Goal: Information Seeking & Learning: Learn about a topic

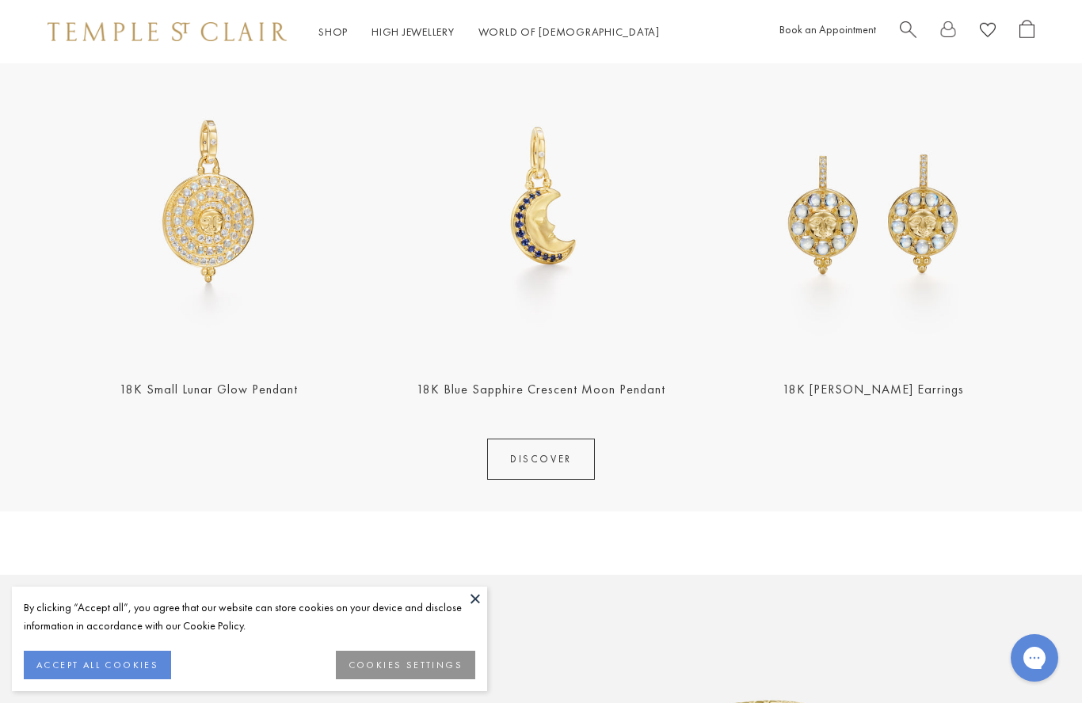
scroll to position [619, 0]
click at [542, 453] on link "DISCOVER" at bounding box center [541, 459] width 108 height 41
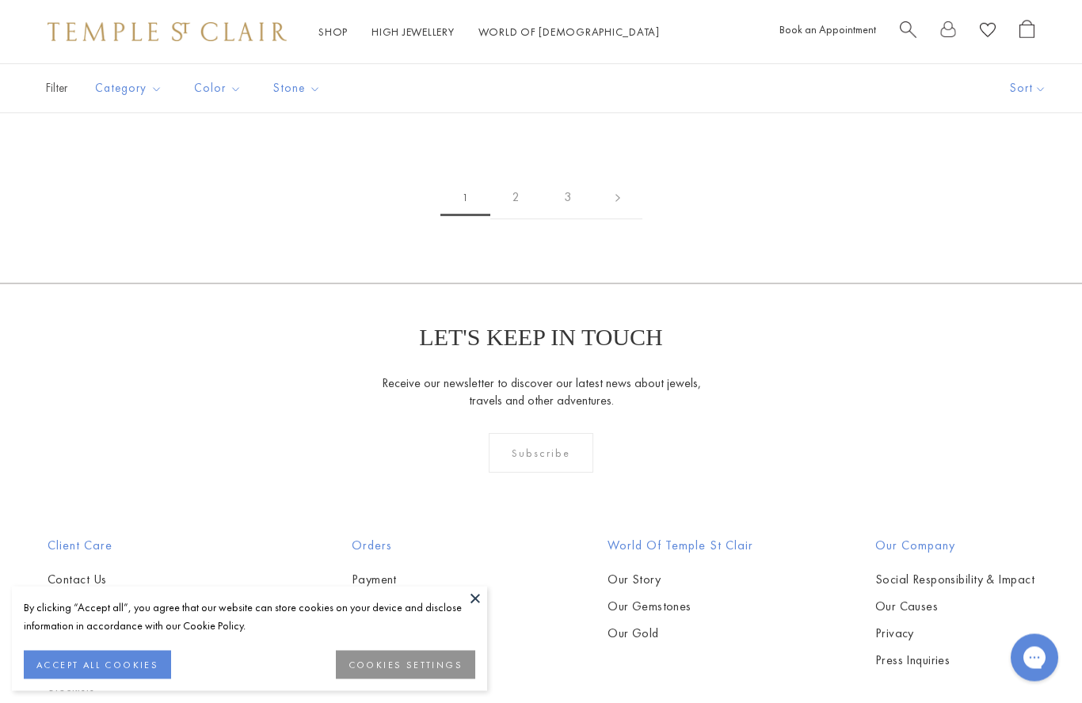
scroll to position [7892, 0]
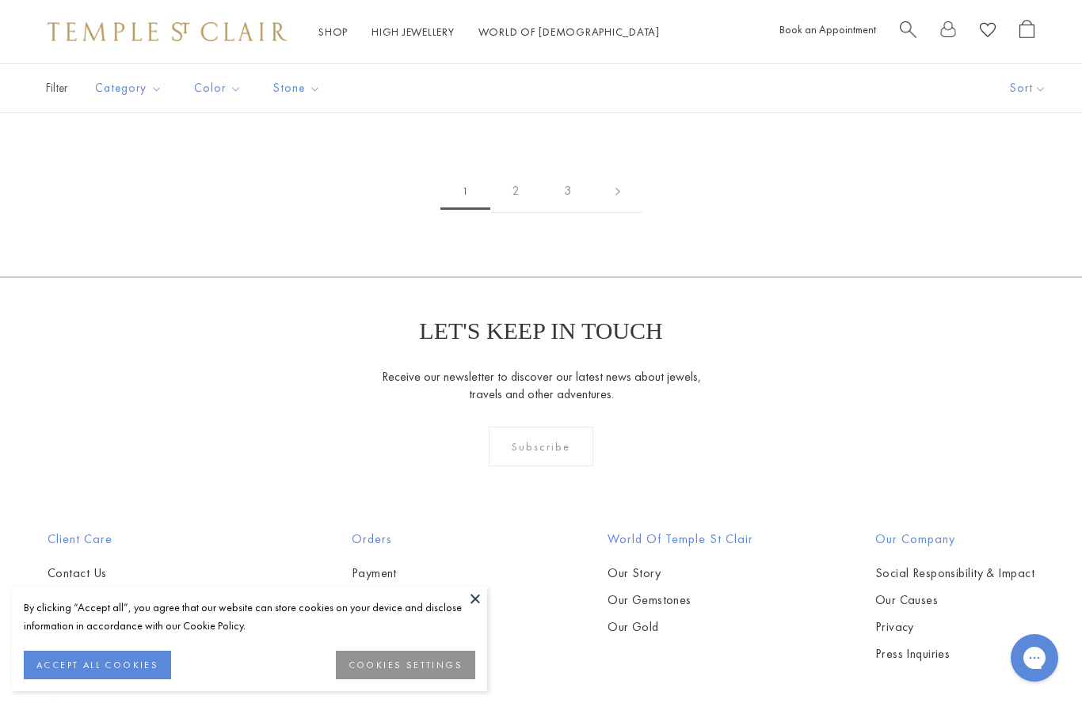
click at [505, 186] on link "2" at bounding box center [515, 192] width 51 height 44
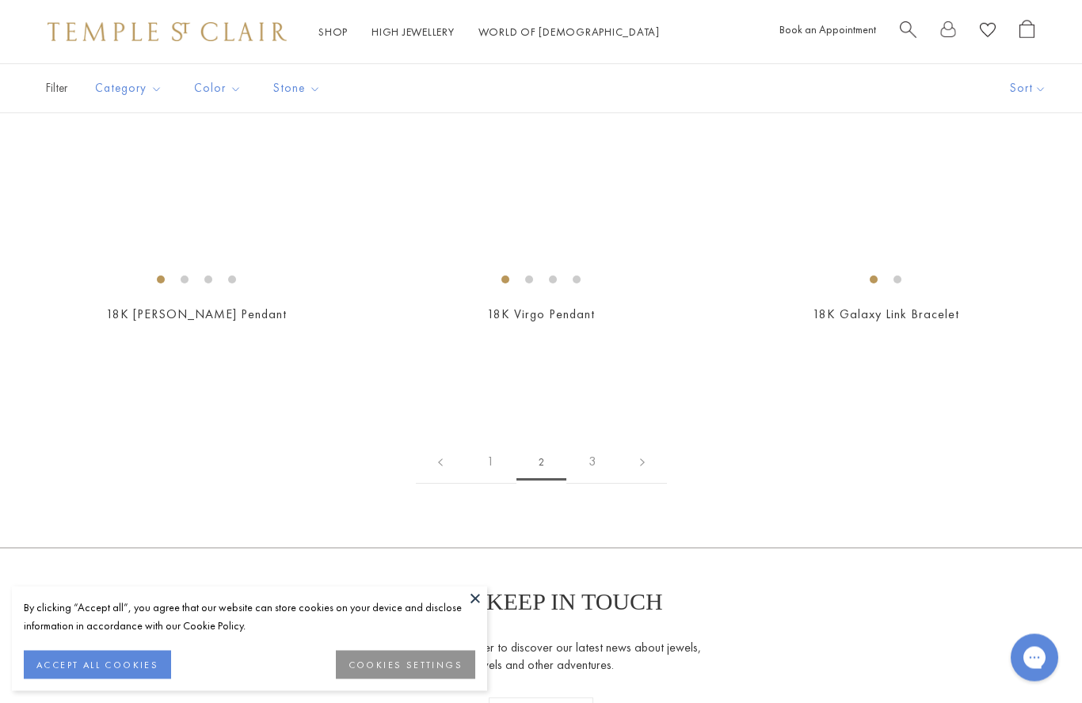
scroll to position [7626, 0]
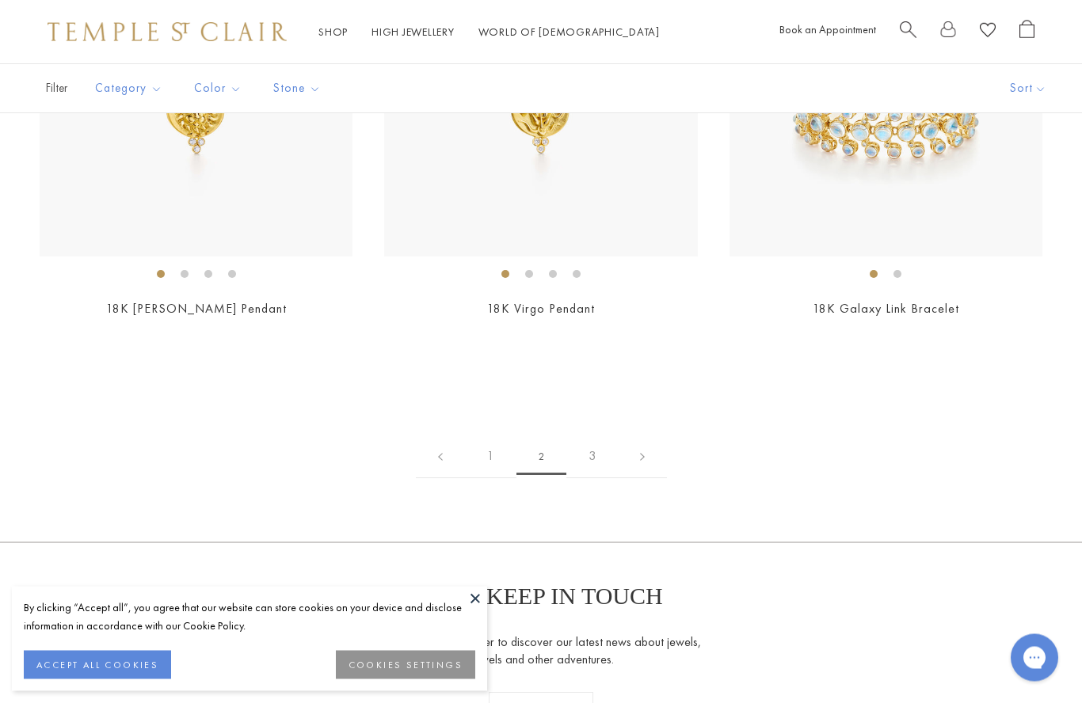
click at [589, 447] on link "3" at bounding box center [591, 458] width 51 height 44
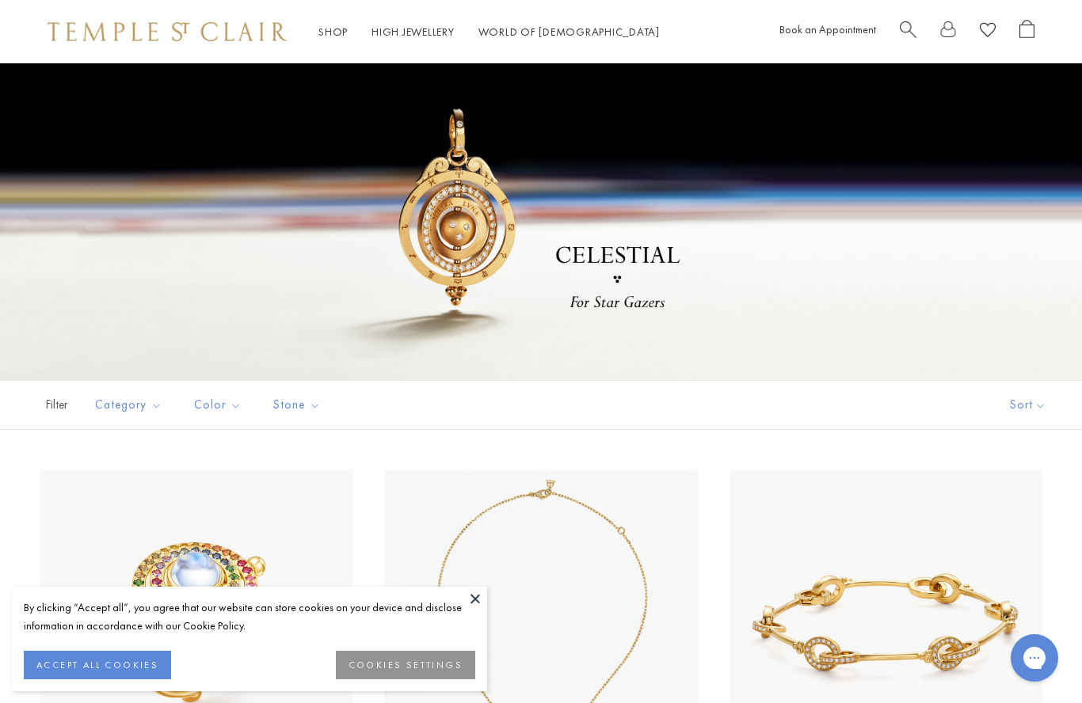
click at [318, 27] on link "Shop Shop" at bounding box center [332, 32] width 29 height 14
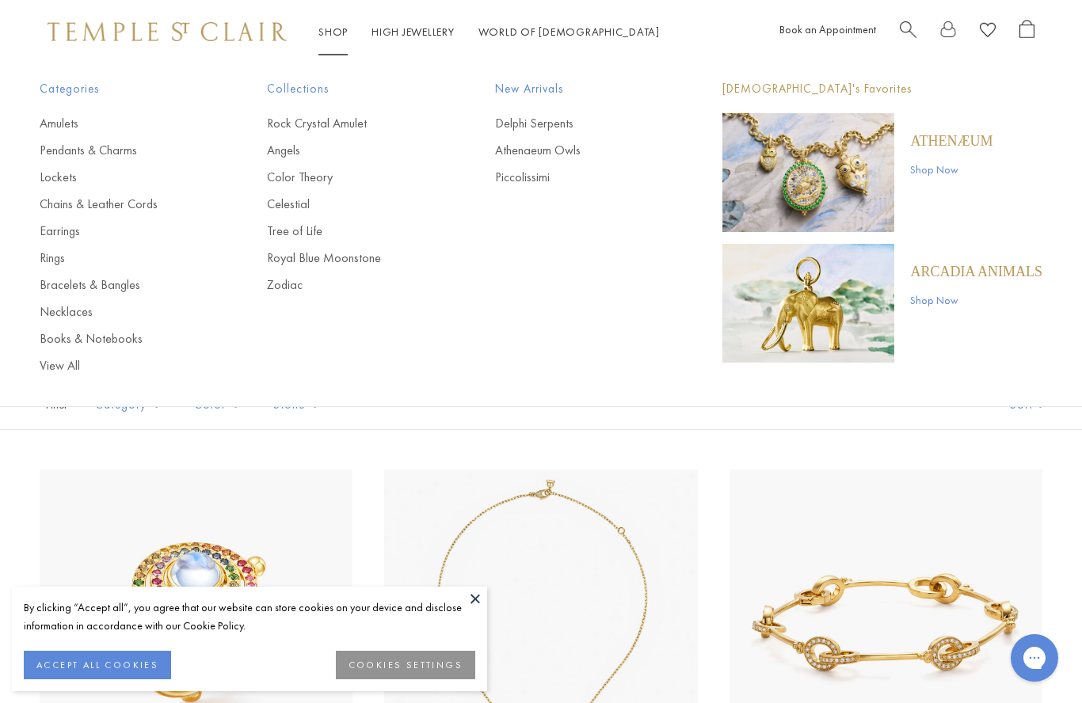
click at [951, 170] on link "Shop Now" at bounding box center [951, 169] width 82 height 17
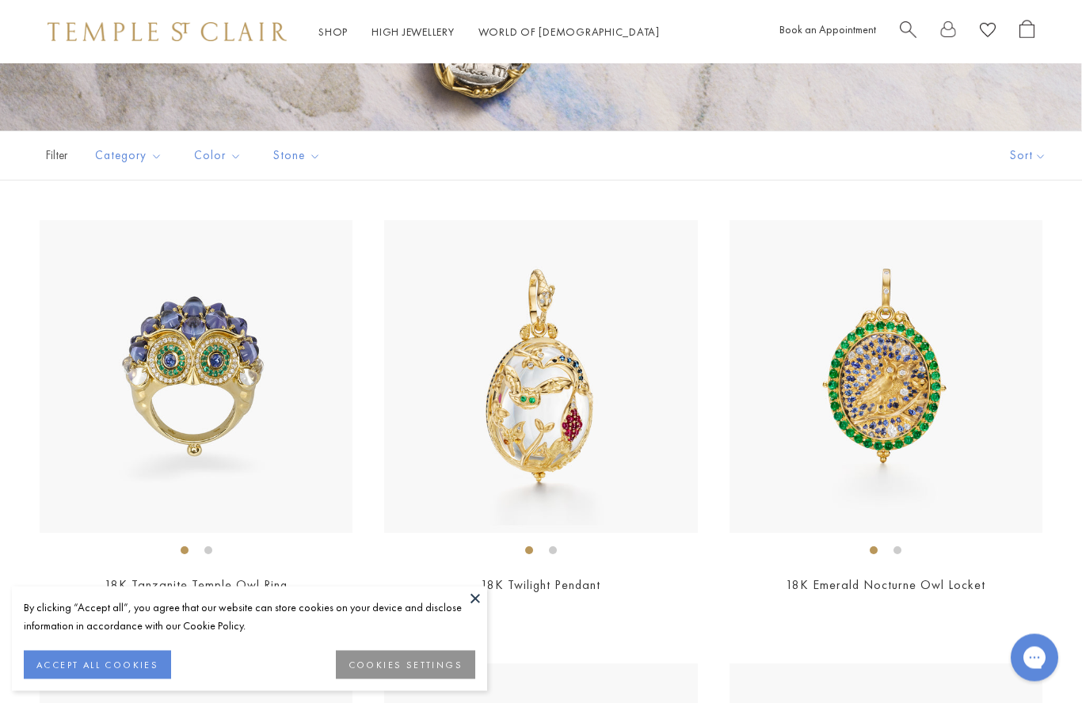
scroll to position [364, 0]
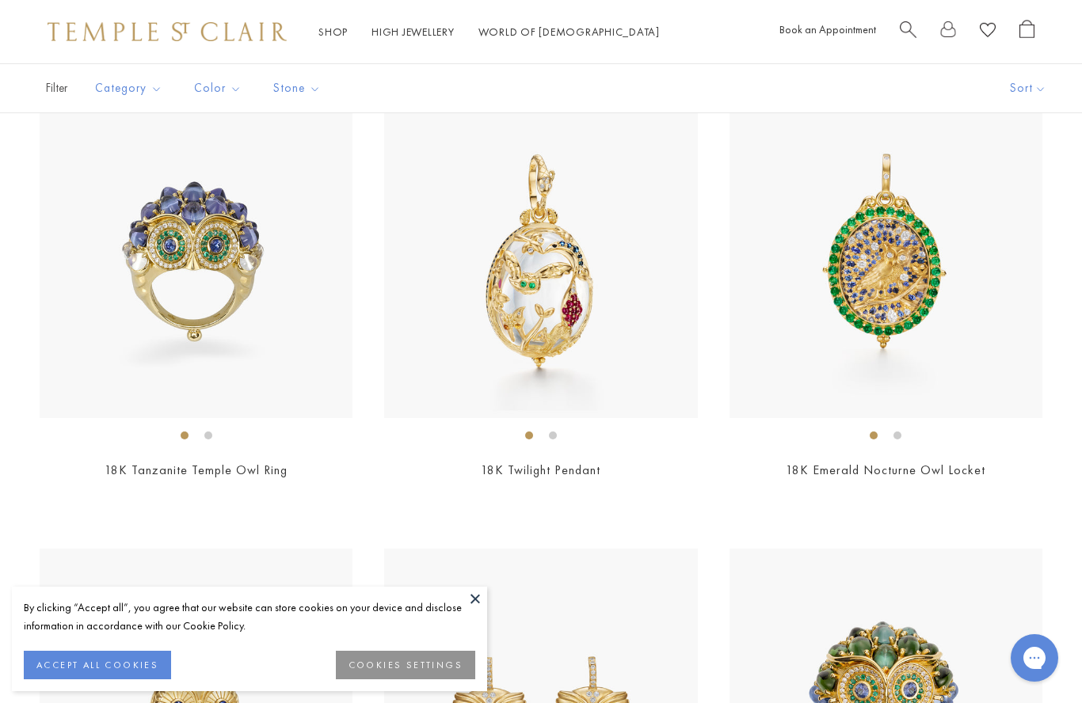
click at [898, 269] on img at bounding box center [886, 261] width 313 height 313
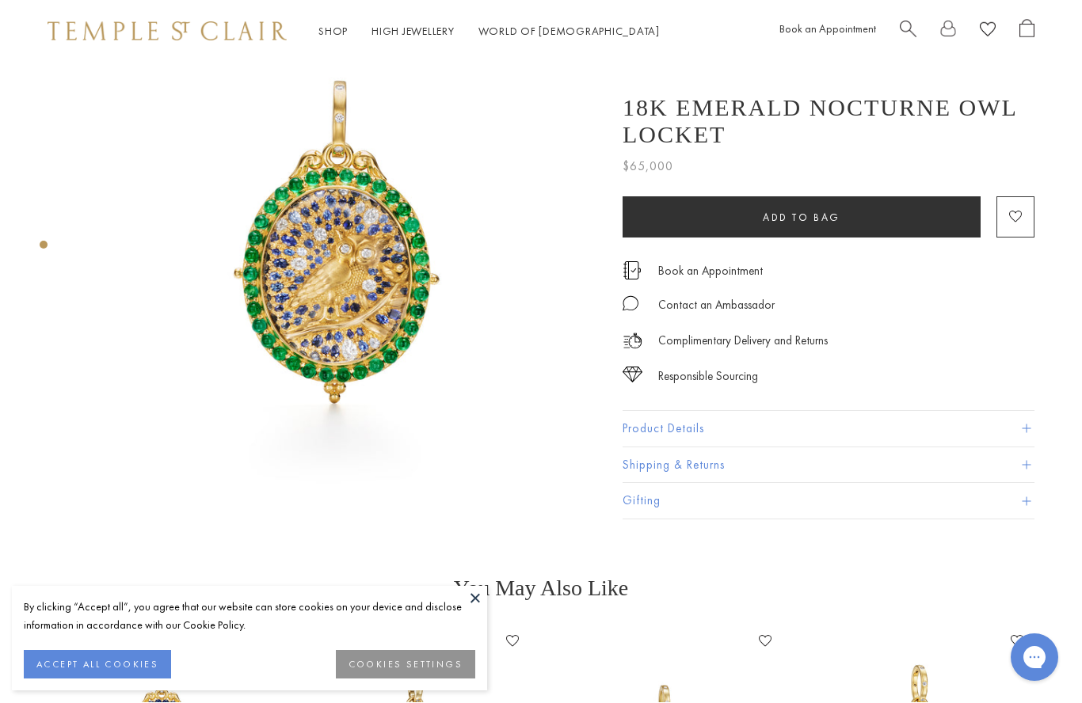
click at [711, 434] on button "Product Details" at bounding box center [829, 430] width 412 height 36
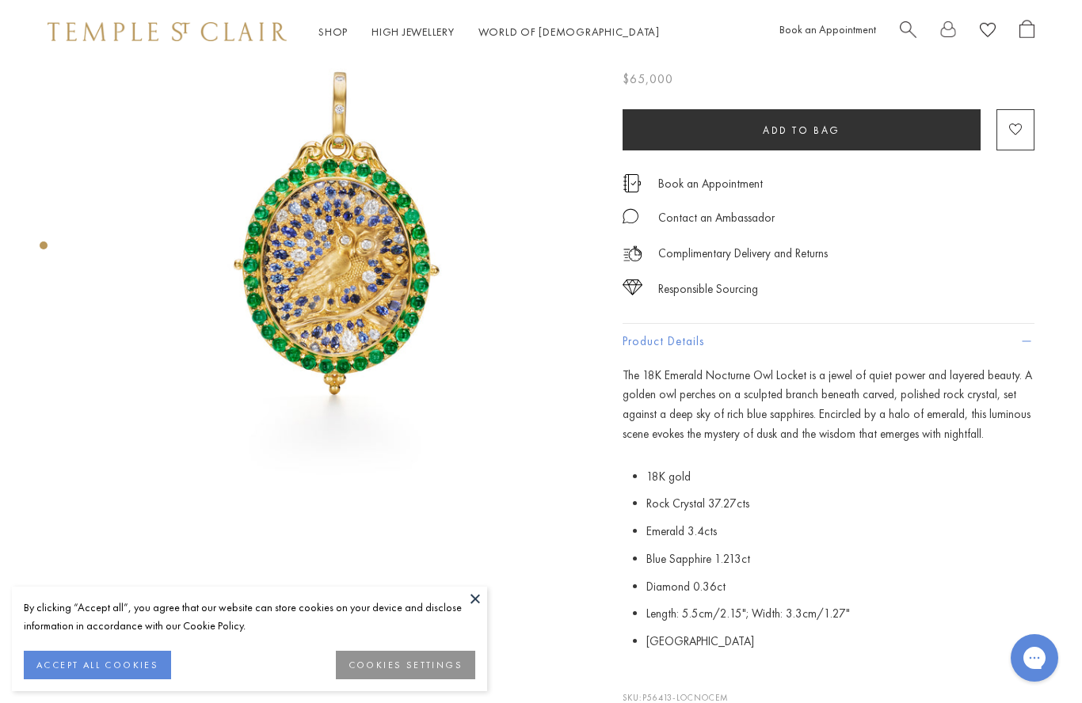
scroll to position [143, 0]
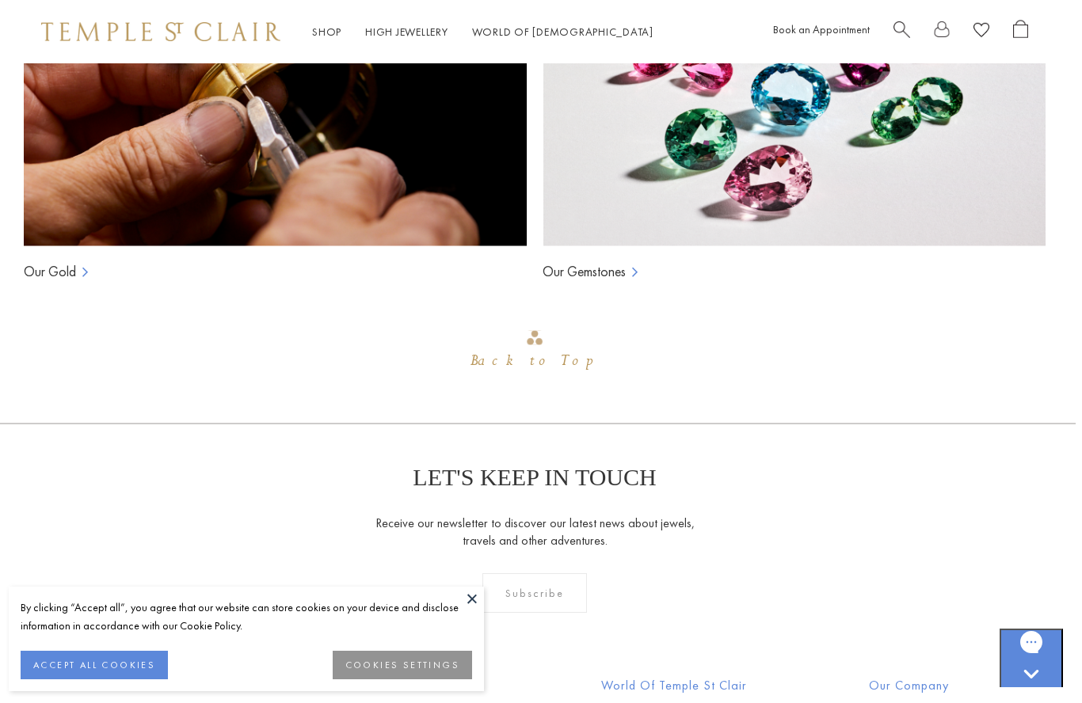
scroll to position [1176, 3]
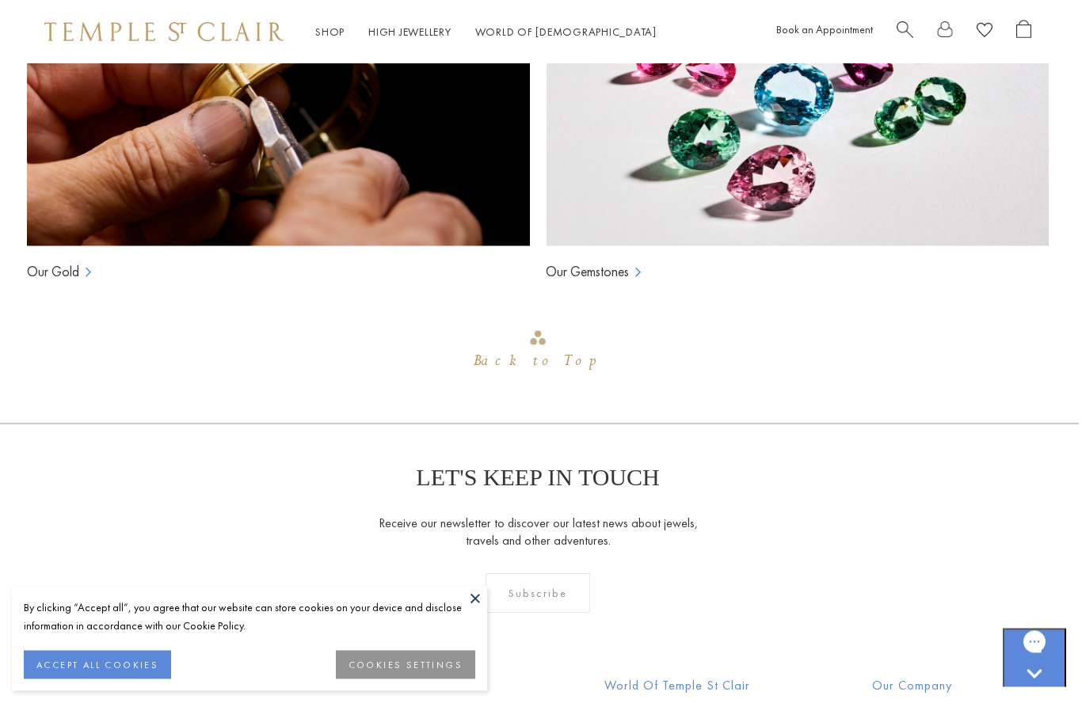
click at [601, 270] on link "Our Gemstones" at bounding box center [587, 272] width 83 height 19
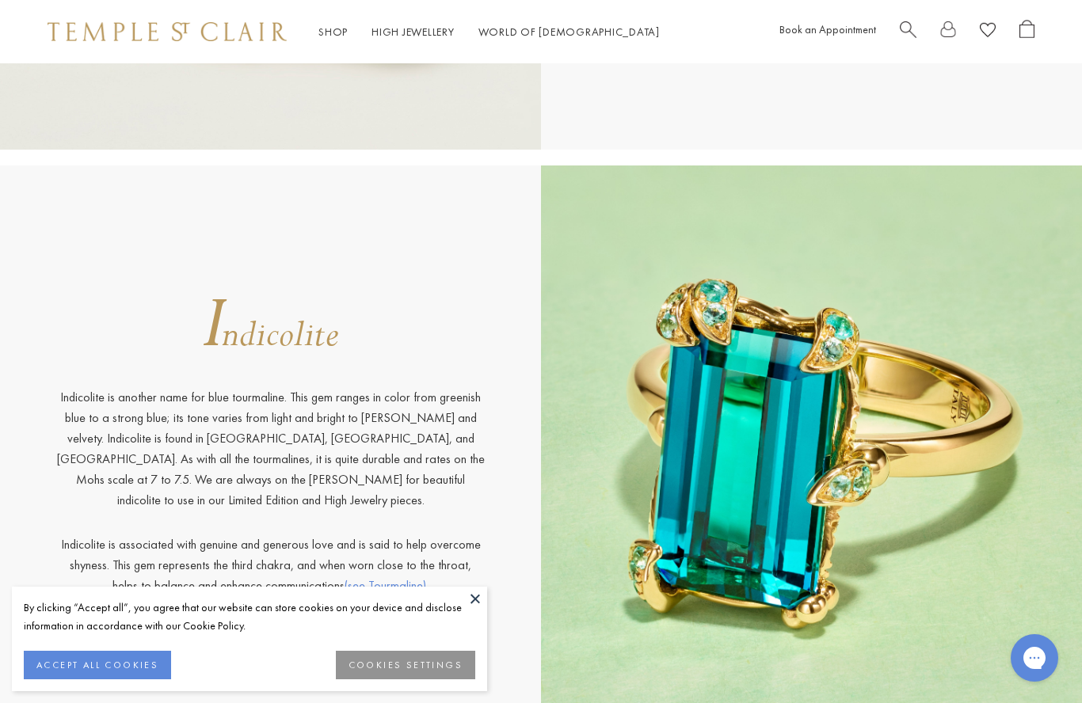
scroll to position [5788, 0]
click at [983, 296] on img at bounding box center [811, 451] width 541 height 570
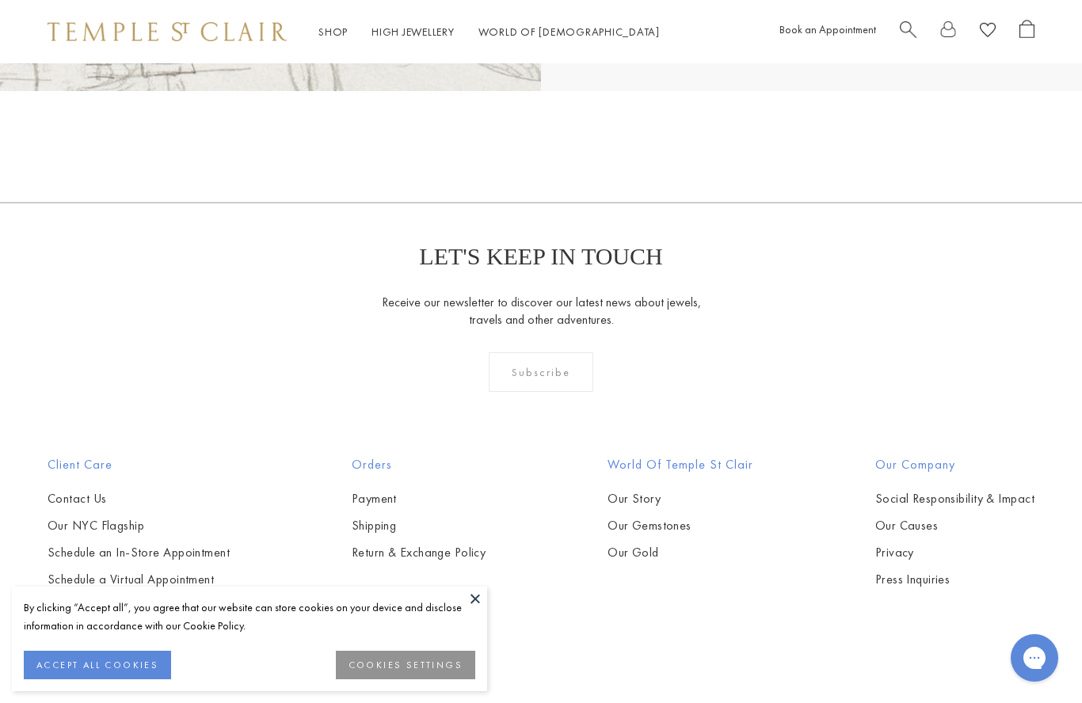
scroll to position [18732, 0]
